Goal: Task Accomplishment & Management: Use online tool/utility

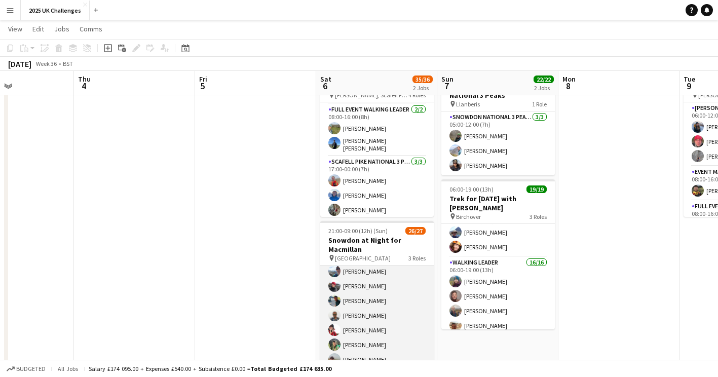
scroll to position [152, 0]
drag, startPoint x: 357, startPoint y: 311, endPoint x: 367, endPoint y: 302, distance: 13.6
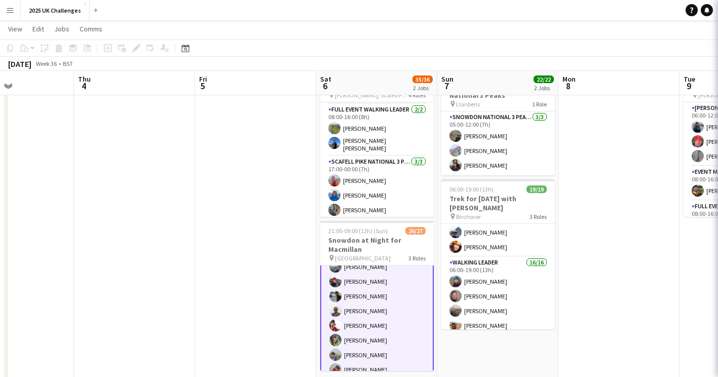
scroll to position [153, 0]
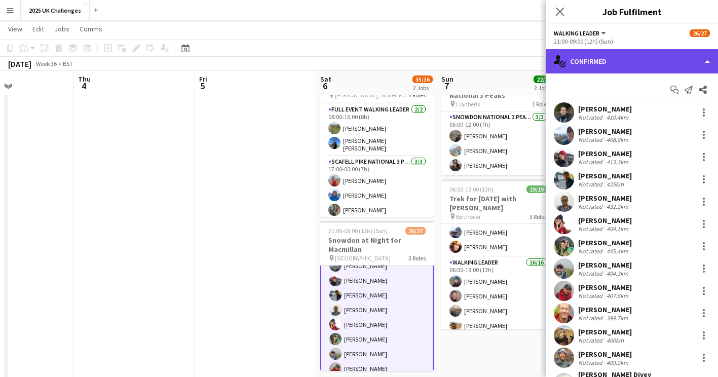
click at [648, 61] on div "single-neutral-actions-check-2 Confirmed" at bounding box center [632, 61] width 172 height 24
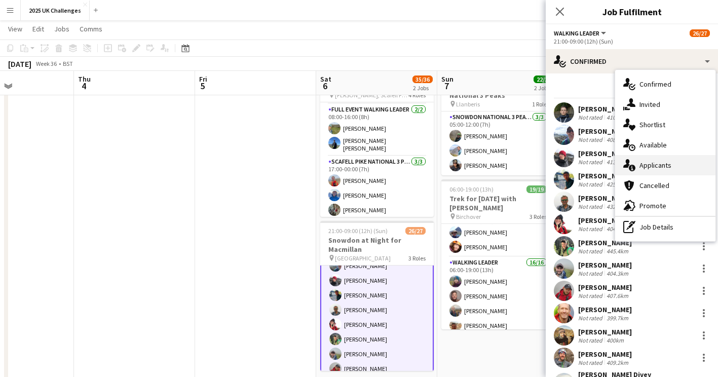
click at [648, 166] on div "single-neutral-actions-information Applicants" at bounding box center [665, 165] width 100 height 20
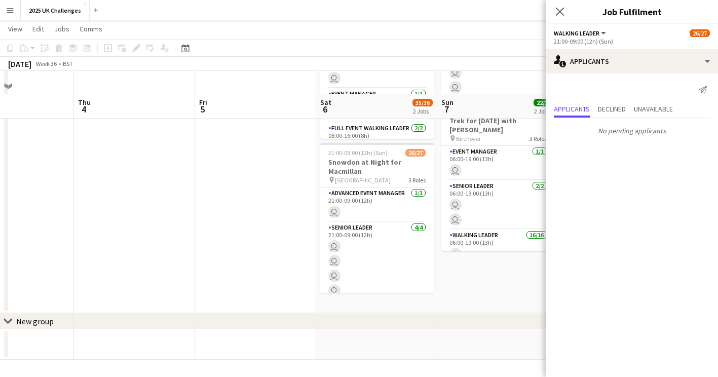
scroll to position [0, 0]
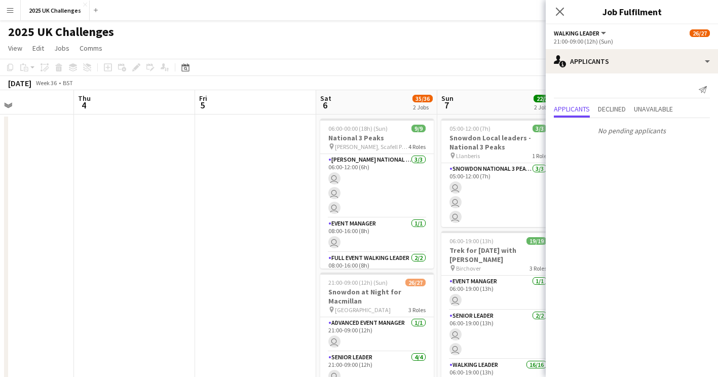
click at [235, 161] on app-date-cell at bounding box center [255, 279] width 121 height 328
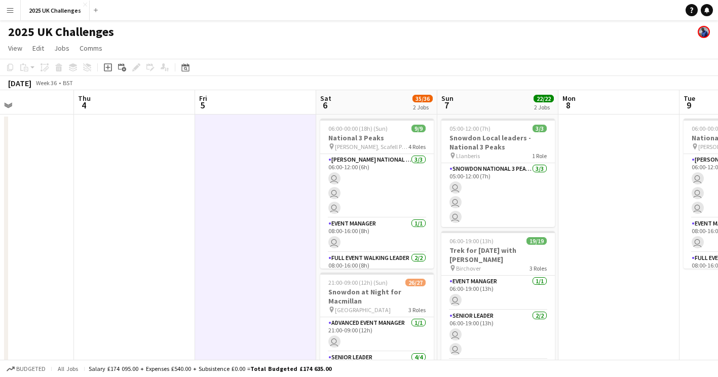
click at [289, 73] on app-toolbar "Copy Paste Paste Ctrl+V Paste with crew Ctrl+Shift+V Paste linked Job [GEOGRAPH…" at bounding box center [359, 67] width 718 height 17
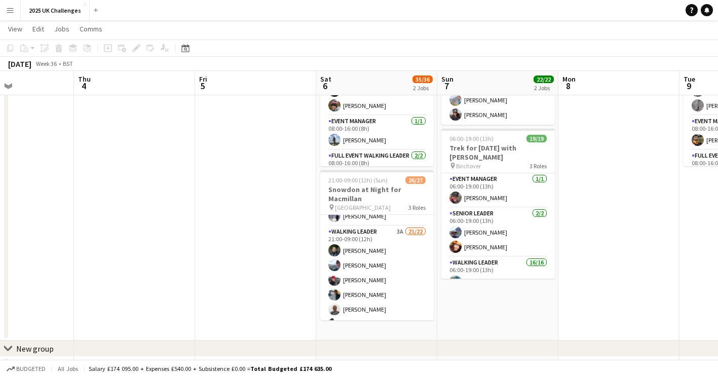
scroll to position [97, 0]
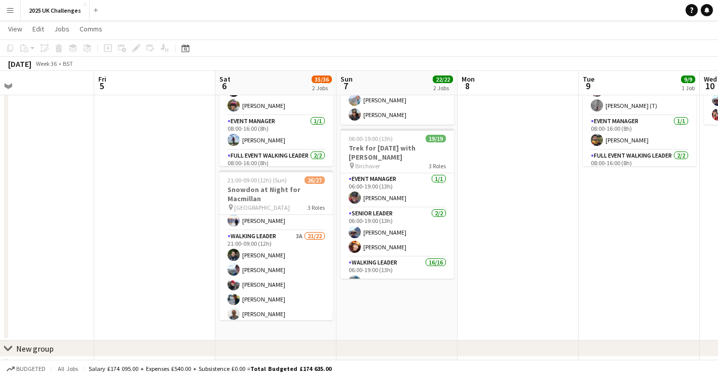
drag, startPoint x: 629, startPoint y: 241, endPoint x: 400, endPoint y: 263, distance: 229.6
click at [400, 263] on app-calendar-viewport "Mon 1 Tue 2 Wed 3 Thu 4 Fri 5 Sat 6 35/36 2 Jobs Sun 7 22/22 2 Jobs Mon 8 Tue 9…" at bounding box center [359, 162] width 718 height 449
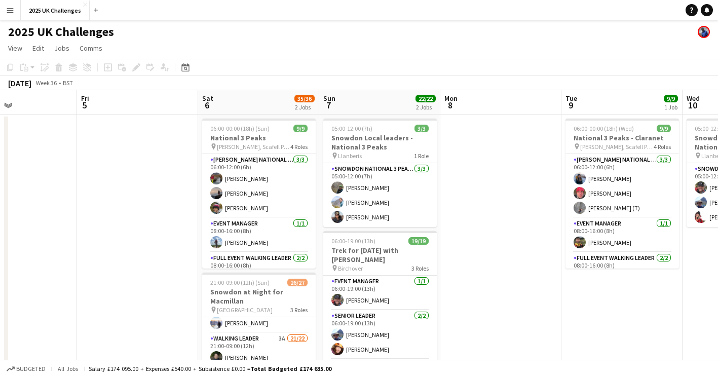
scroll to position [0, 284]
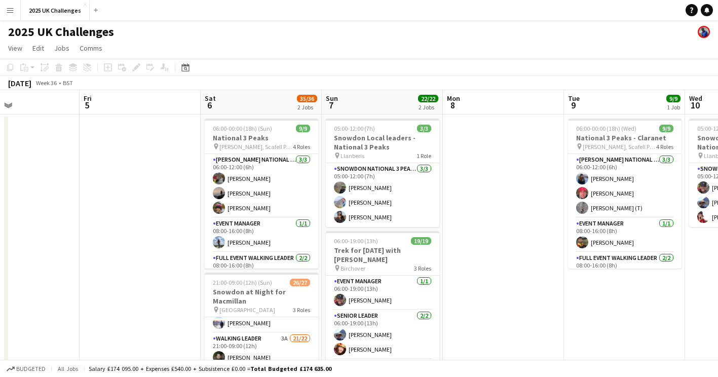
drag, startPoint x: 493, startPoint y: 298, endPoint x: 599, endPoint y: 296, distance: 106.4
click at [599, 296] on app-calendar-viewport "Tue 2 Wed 3 Thu 4 Fri 5 Sat 6 35/36 2 Jobs Sun 7 22/22 2 Jobs Mon 8 Tue 9 9/9 1…" at bounding box center [359, 289] width 718 height 399
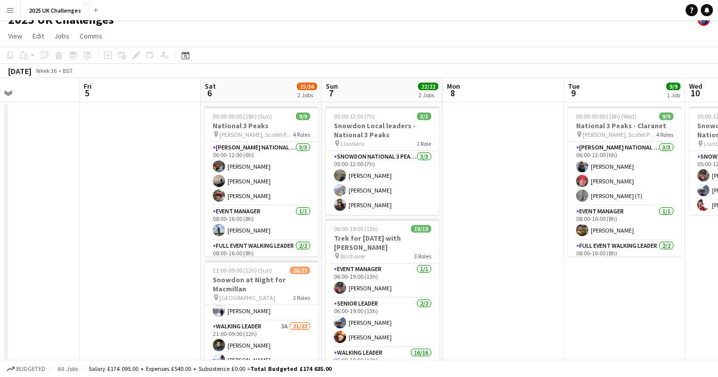
scroll to position [0, 0]
